Goal: Understand process/instructions

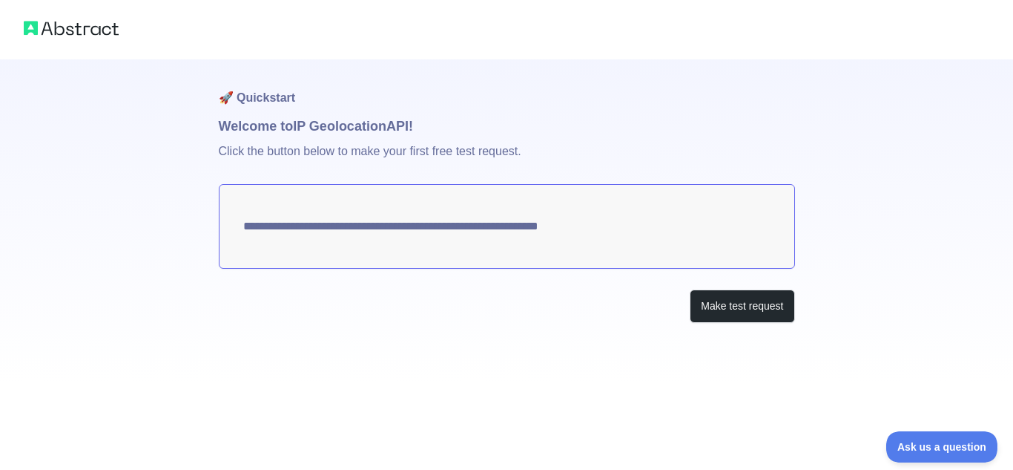
drag, startPoint x: 321, startPoint y: 220, endPoint x: 320, endPoint y: 235, distance: 15.6
click at [321, 221] on textarea "**********" at bounding box center [507, 226] width 576 height 85
click at [744, 306] on button "Make test request" at bounding box center [742, 305] width 105 height 33
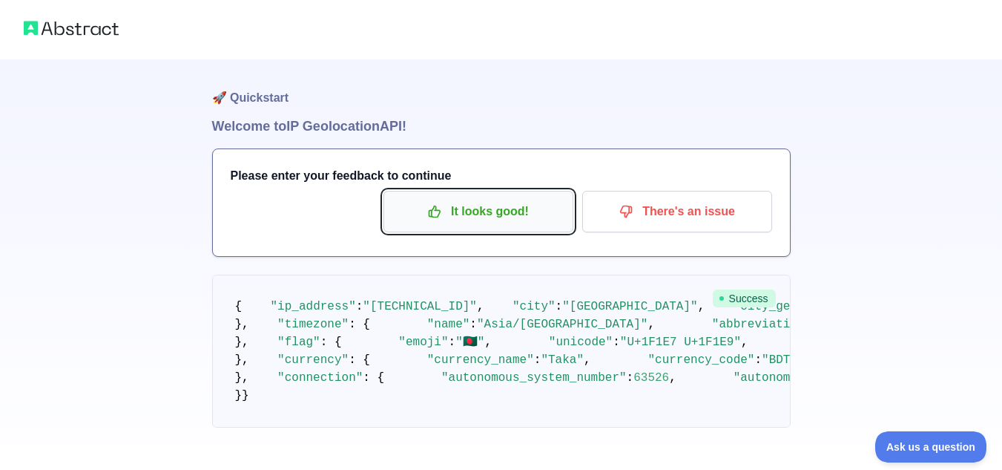
click at [499, 217] on p "It looks good!" at bounding box center [479, 211] width 168 height 25
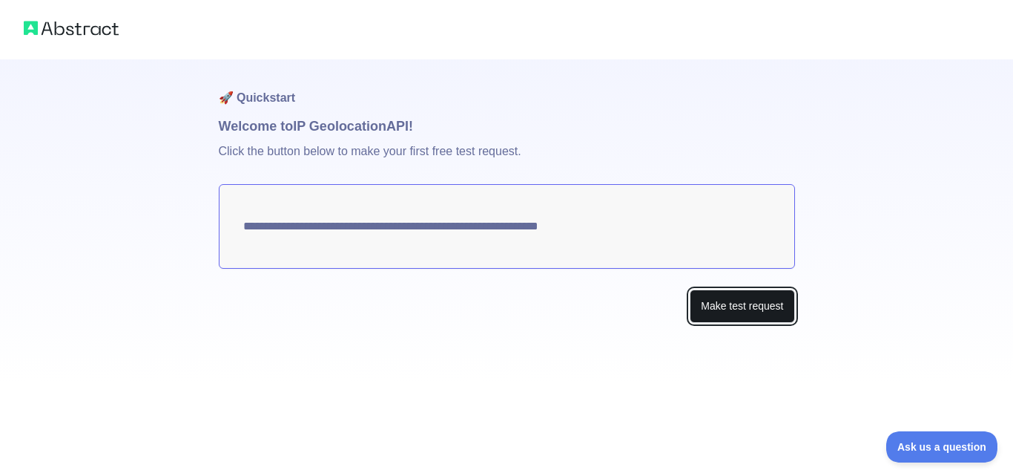
click at [748, 312] on button "Make test request" at bounding box center [742, 305] width 105 height 33
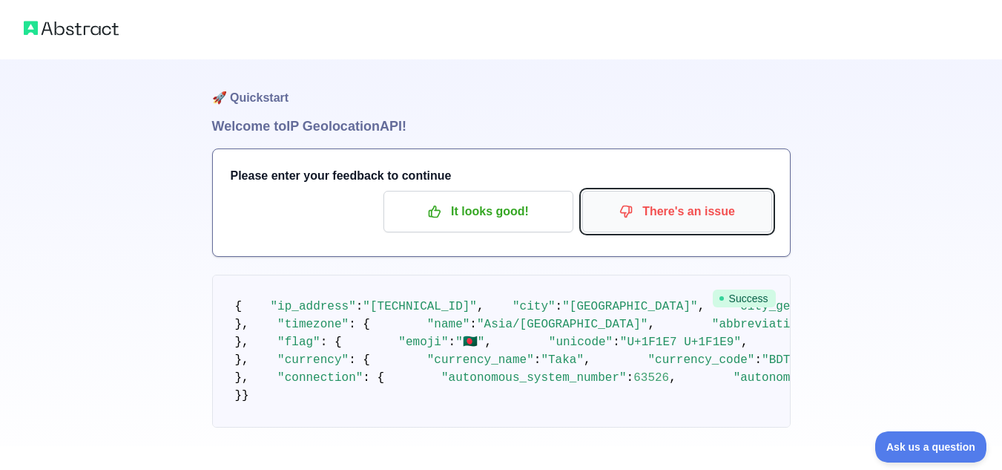
click at [703, 221] on p "There's an issue" at bounding box center [677, 211] width 168 height 25
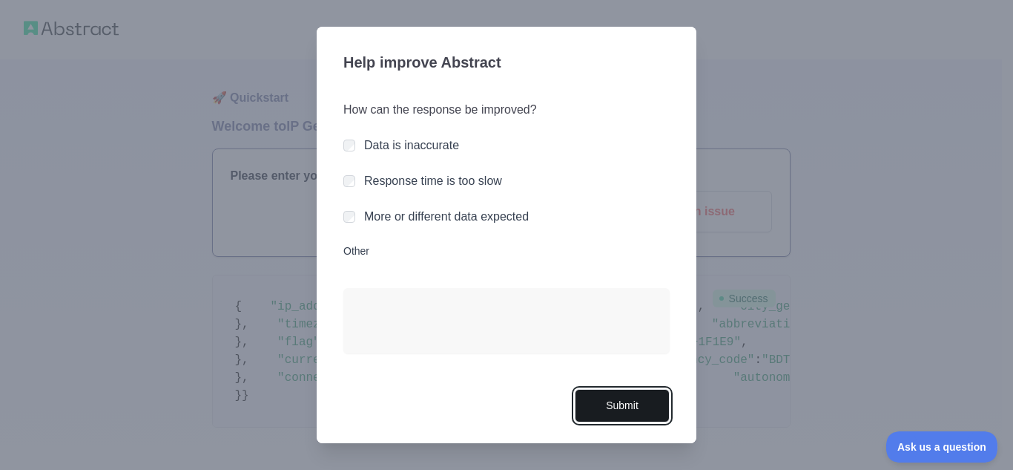
click at [632, 405] on button "Submit" at bounding box center [622, 405] width 95 height 33
